Goal: Navigation & Orientation: Find specific page/section

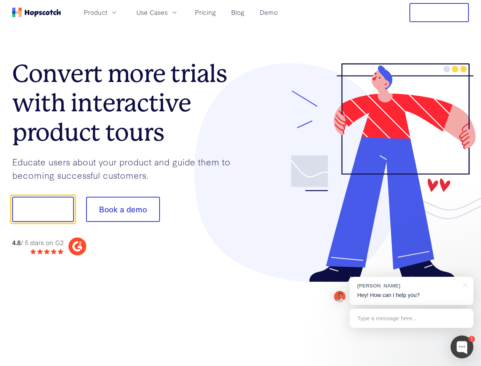
click at [241, 183] on div at bounding box center [355, 172] width 229 height 219
click at [107, 12] on span "Product" at bounding box center [96, 13] width 24 height 10
click at [168, 12] on span "Use Cases" at bounding box center [151, 13] width 31 height 10
click at [439, 13] on button "Free Trial" at bounding box center [439, 12] width 59 height 19
click at [43, 209] on button "Show me!" at bounding box center [43, 209] width 62 height 25
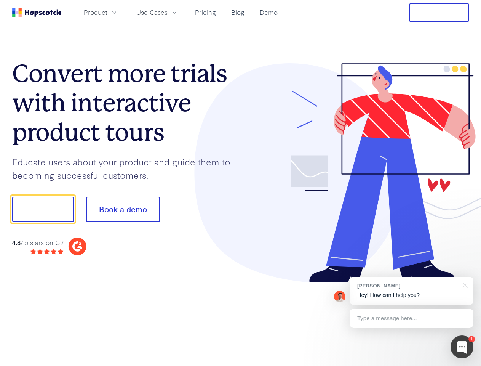
click at [123, 209] on button "Book a demo" at bounding box center [123, 209] width 74 height 25
click at [462, 347] on div at bounding box center [462, 346] width 23 height 23
click at [411, 291] on div "[PERSON_NAME] Hey! How can I help you?" at bounding box center [412, 291] width 124 height 28
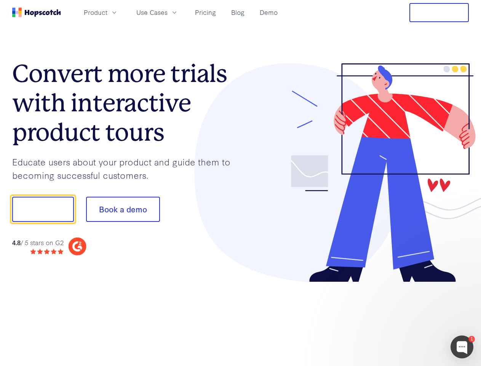
click at [464, 284] on div at bounding box center [402, 208] width 143 height 254
click at [411, 318] on div at bounding box center [402, 259] width 143 height 152
